Goal: Check status: Check status

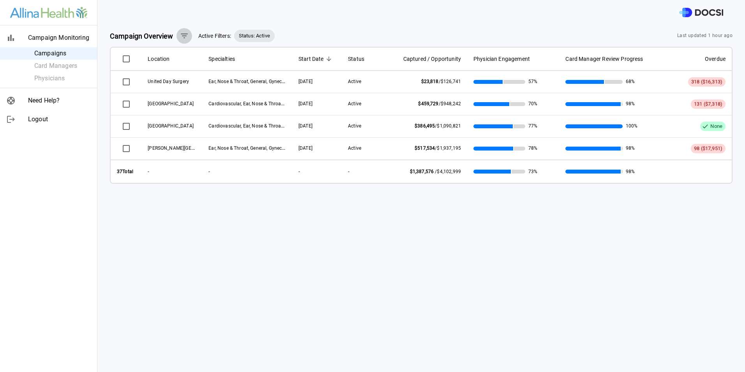
click at [184, 33] on icon "button" at bounding box center [184, 35] width 9 height 9
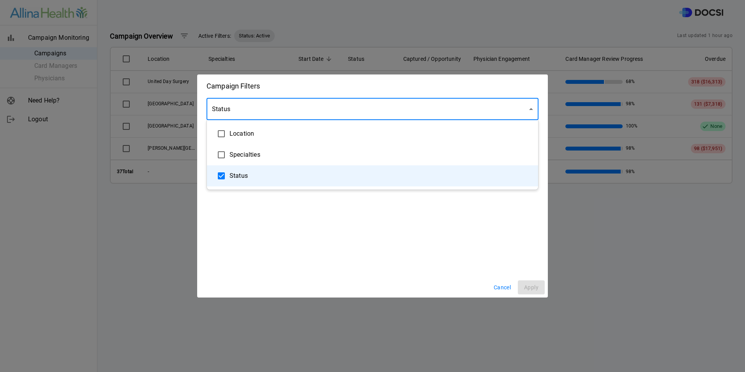
click at [290, 106] on body "Campaign Monitoring Campaigns Card Managers Physicians Need Help? Logout Campai…" at bounding box center [372, 186] width 745 height 372
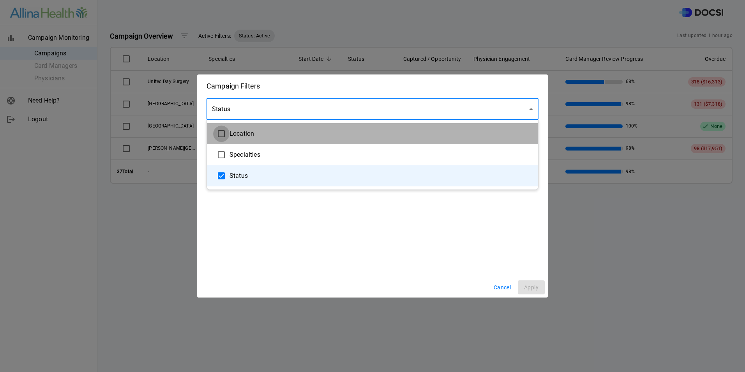
type input "**********"
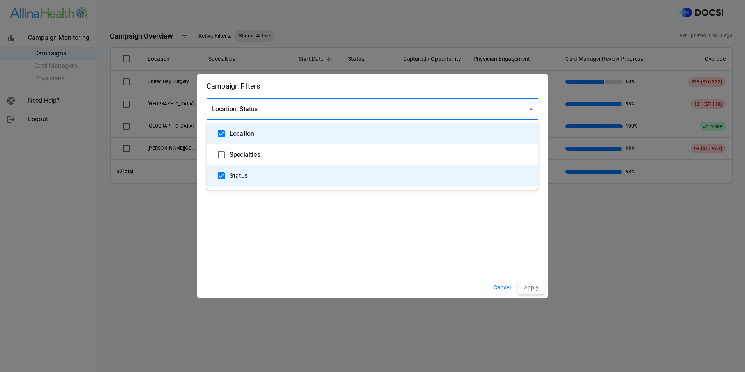
click at [332, 224] on div at bounding box center [372, 186] width 745 height 372
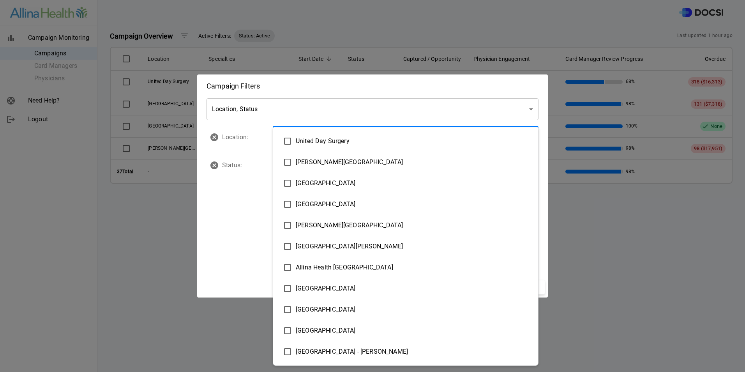
click at [366, 138] on body "Campaign Monitoring Campaigns Card Managers Physicians Need Help? Logout Campai…" at bounding box center [372, 186] width 745 height 372
click at [311, 184] on span "[GEOGRAPHIC_DATA]" at bounding box center [414, 182] width 236 height 9
type input "**********"
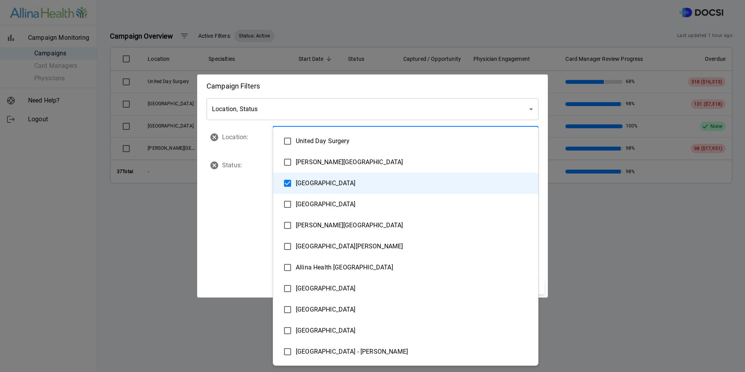
click at [244, 226] on div at bounding box center [372, 186] width 745 height 372
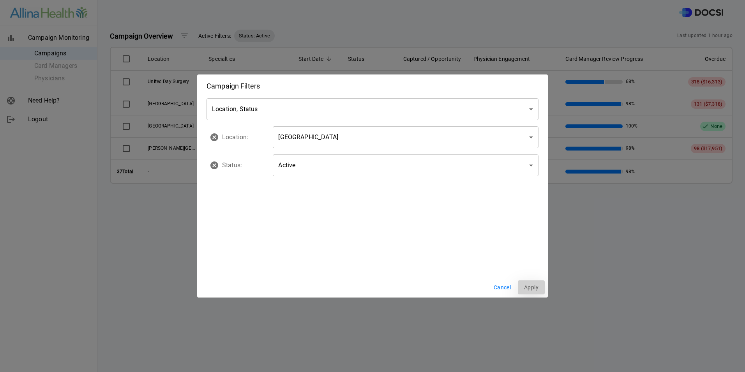
click at [532, 288] on button "Apply" at bounding box center [531, 287] width 27 height 14
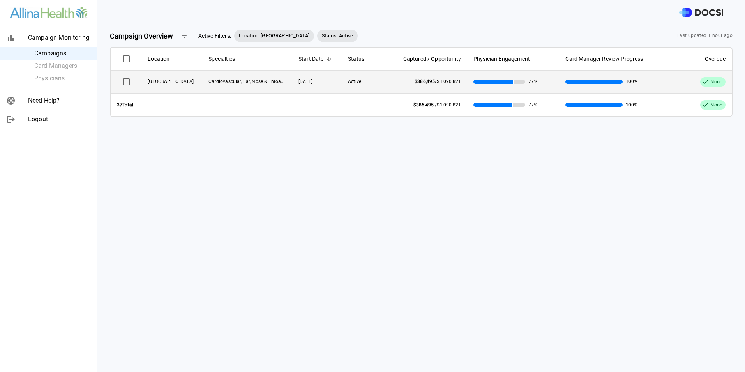
click at [162, 82] on span "[GEOGRAPHIC_DATA]" at bounding box center [171, 81] width 46 height 5
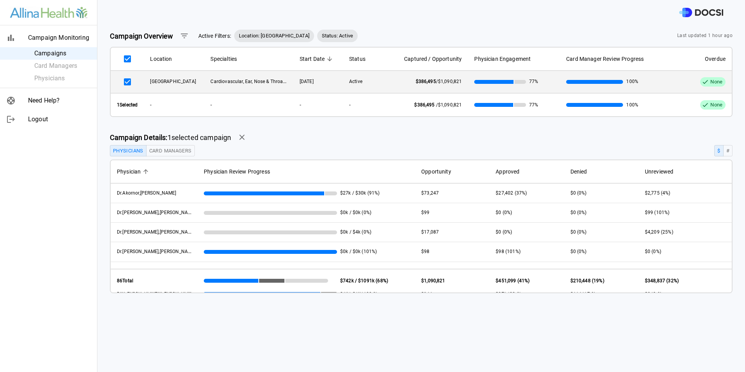
click at [274, 33] on span "Location: [GEOGRAPHIC_DATA]" at bounding box center [274, 36] width 80 height 8
click at [268, 37] on span "Location: [GEOGRAPHIC_DATA]" at bounding box center [274, 36] width 80 height 8
click at [184, 37] on icon "button" at bounding box center [184, 35] width 9 height 9
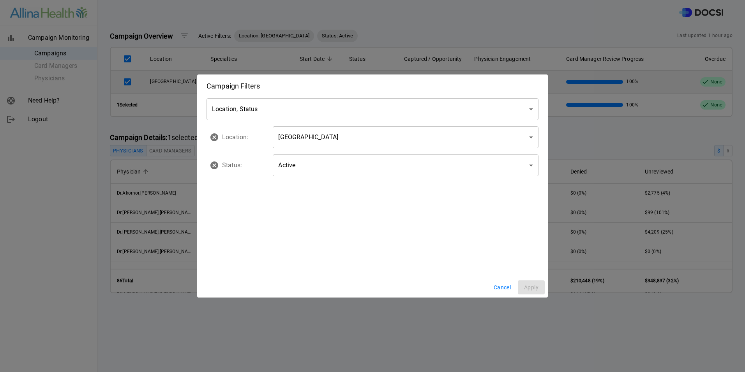
click at [279, 111] on body "Campaign Monitoring Campaigns Card Managers Physicians Need Help? Logout Campai…" at bounding box center [372, 186] width 745 height 372
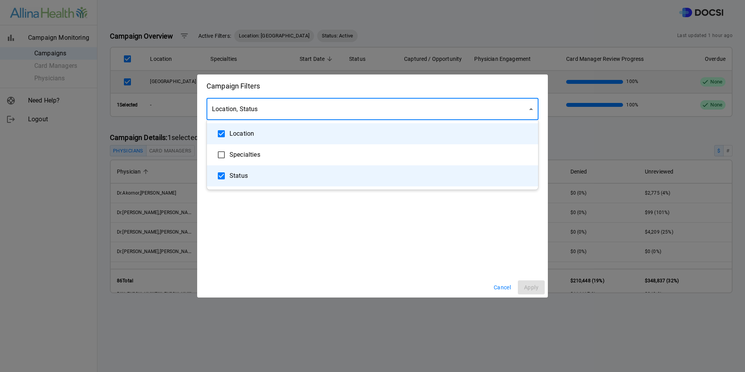
click at [284, 109] on div at bounding box center [372, 186] width 745 height 372
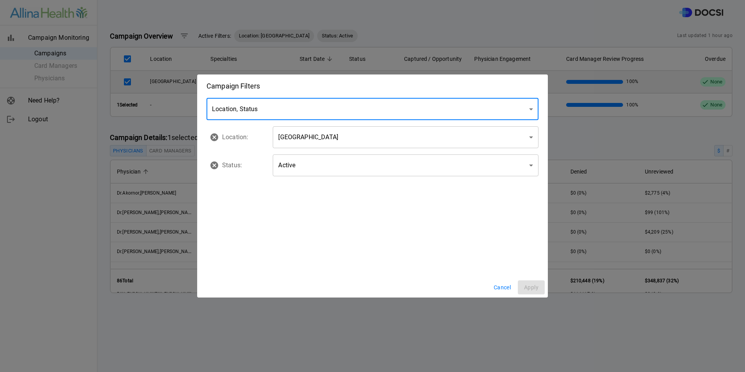
click at [317, 159] on body "Campaign Monitoring Campaigns Card Managers Physicians Need Help? Logout Campai…" at bounding box center [372, 186] width 745 height 372
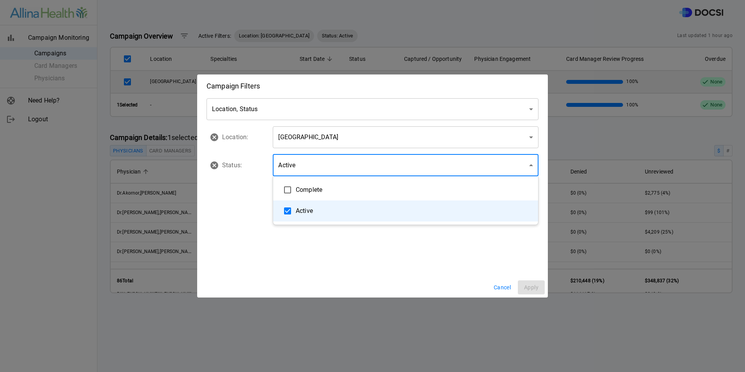
click at [316, 188] on span "Complete" at bounding box center [414, 189] width 236 height 9
type input "**********"
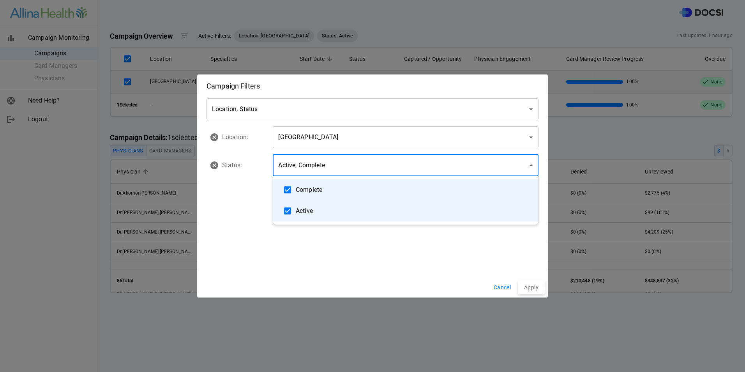
click at [387, 277] on div at bounding box center [372, 186] width 745 height 372
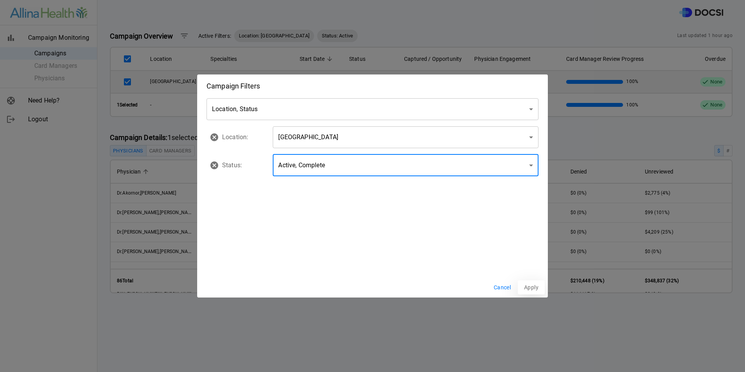
click at [530, 288] on button "Apply" at bounding box center [531, 287] width 27 height 14
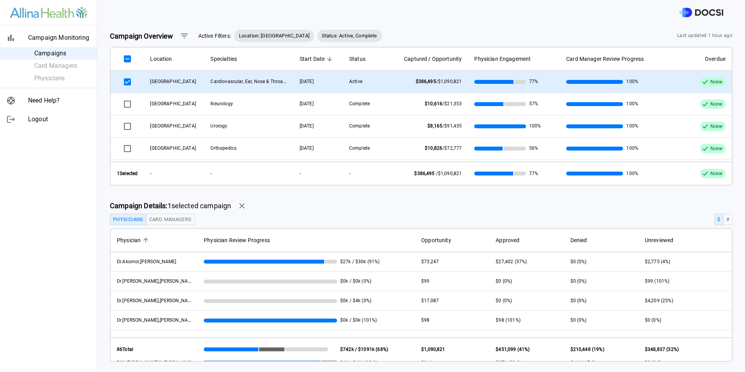
click at [332, 83] on td "[DATE]" at bounding box center [317, 82] width 49 height 22
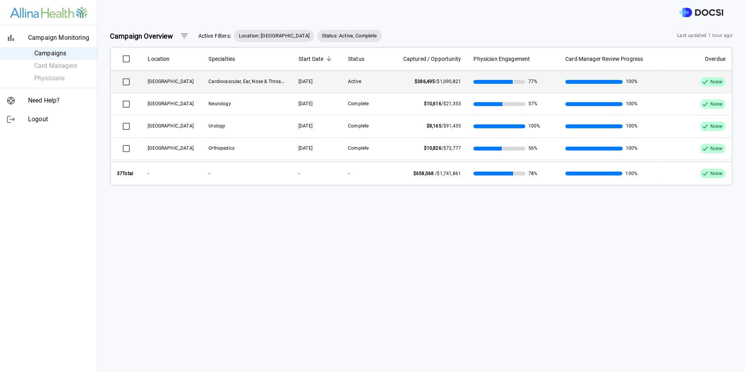
click at [332, 83] on td "[DATE]" at bounding box center [316, 82] width 49 height 22
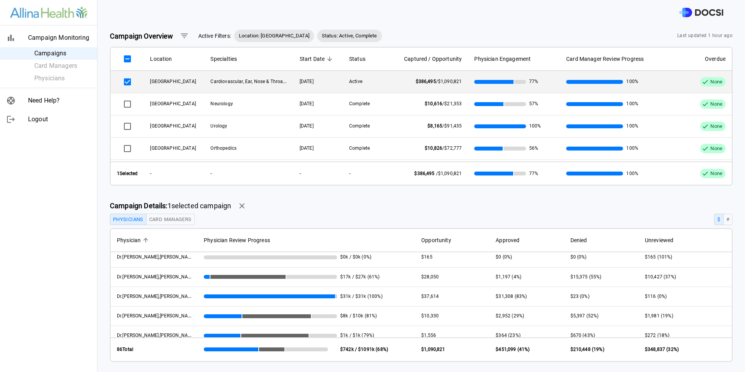
scroll to position [351, 0]
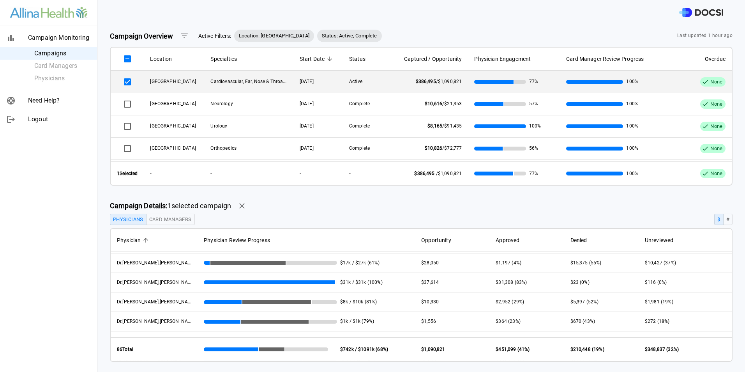
click at [736, 82] on div "Campaign Overview Active Filters: Location: [GEOGRAPHIC_DATA] Status: Active, C…" at bounding box center [421, 198] width 648 height 347
click at [18, 187] on div "Campaign Monitoring Campaigns Card Managers Physicians Need Help? Logout" at bounding box center [48, 186] width 97 height 372
click at [35, 161] on div "Campaign Monitoring Campaigns Card Managers Physicians Need Help? Logout" at bounding box center [48, 186] width 97 height 372
